Goal: Task Accomplishment & Management: Manage account settings

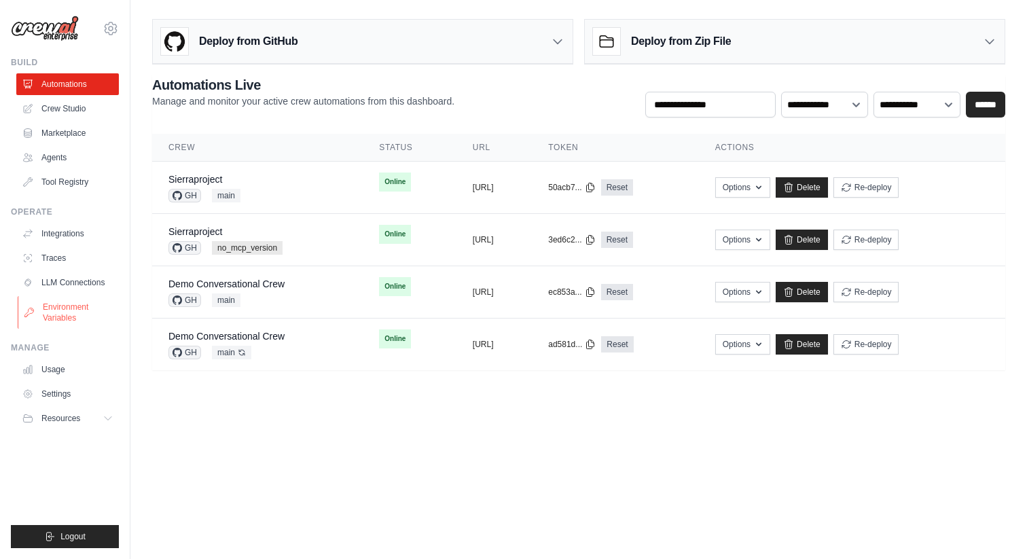
click at [84, 299] on link "Environment Variables" at bounding box center [69, 312] width 103 height 33
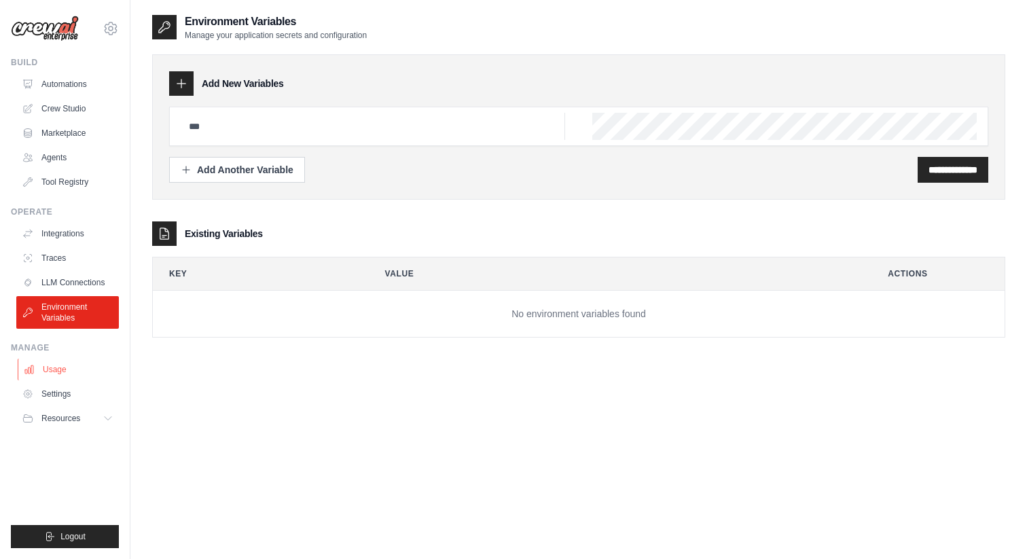
click at [78, 365] on link "Usage" at bounding box center [69, 370] width 103 height 22
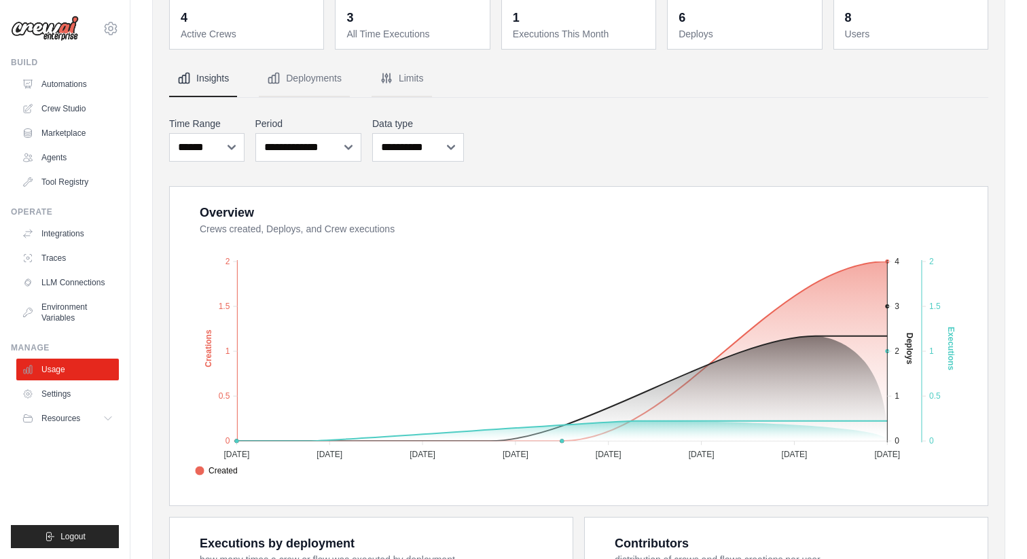
scroll to position [98, 0]
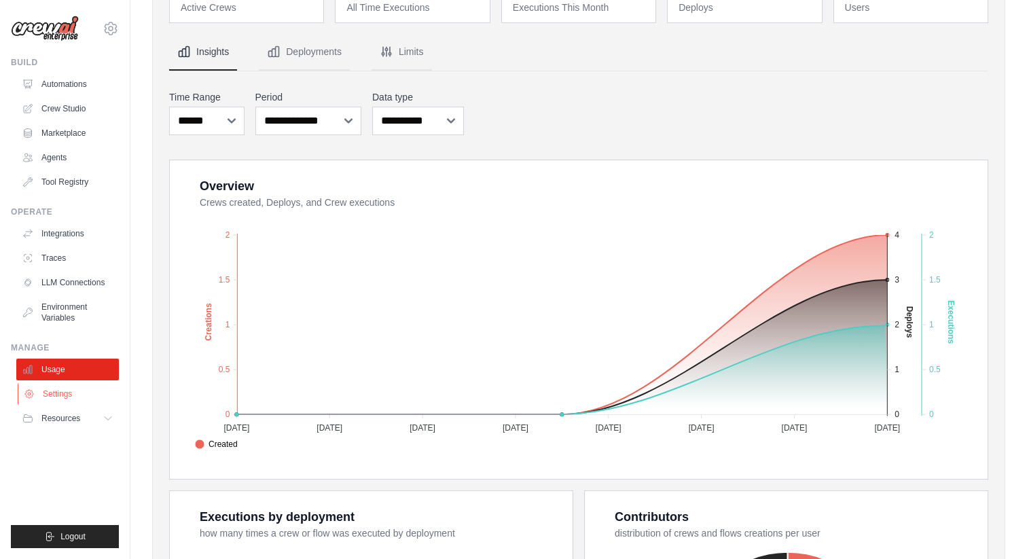
click at [89, 384] on link "Settings" at bounding box center [69, 394] width 103 height 22
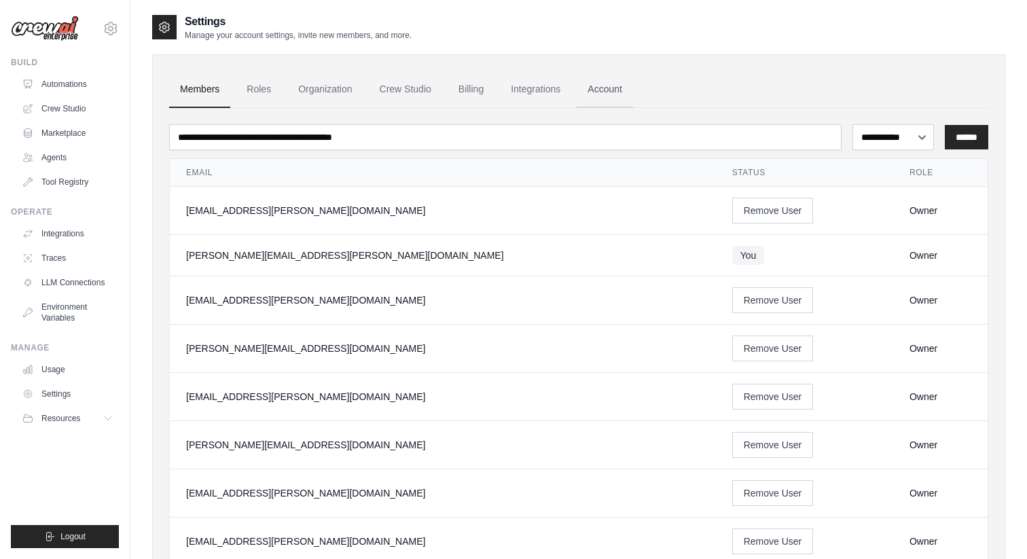
click at [606, 90] on link "Account" at bounding box center [605, 89] width 56 height 37
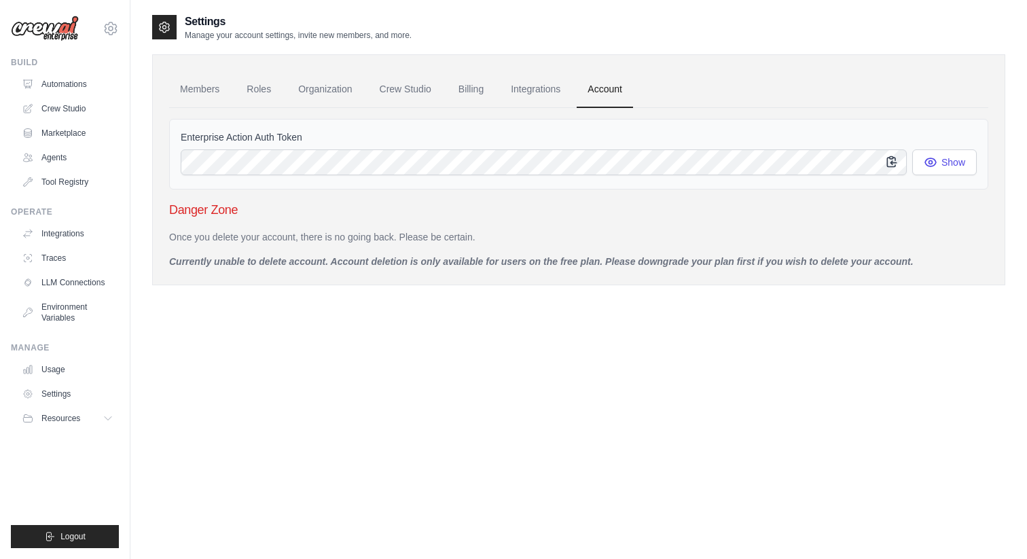
click at [895, 160] on icon "button" at bounding box center [891, 162] width 9 height 10
